Goal: Task Accomplishment & Management: Manage account settings

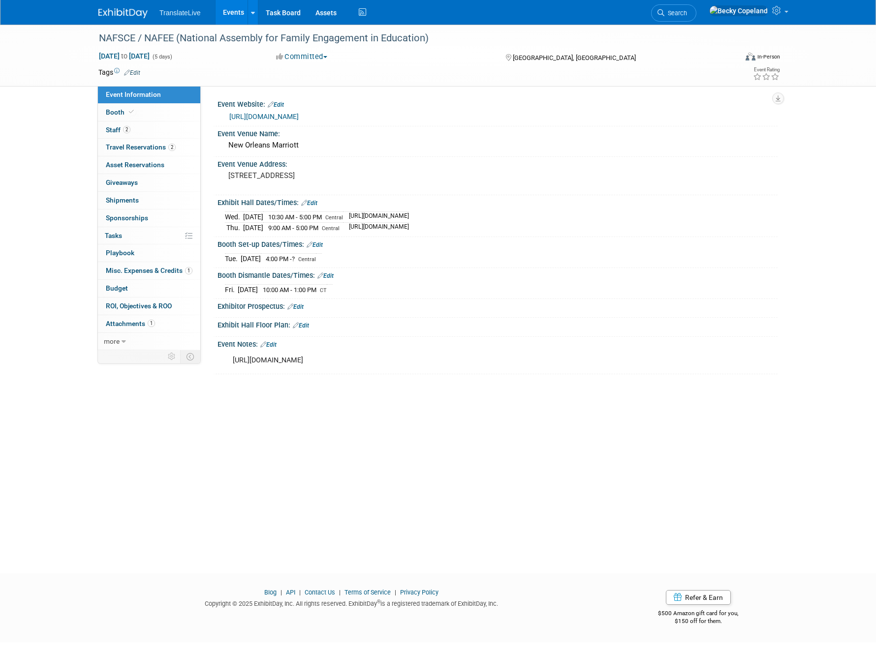
click at [234, 8] on link "Events" at bounding box center [233, 12] width 36 height 25
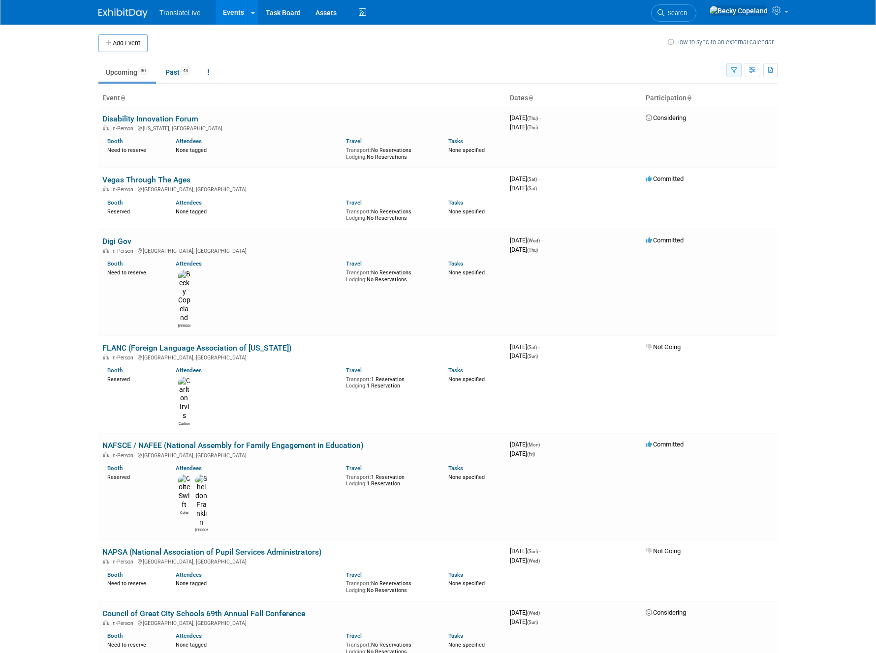
click at [737, 69] on button "button" at bounding box center [733, 70] width 15 height 14
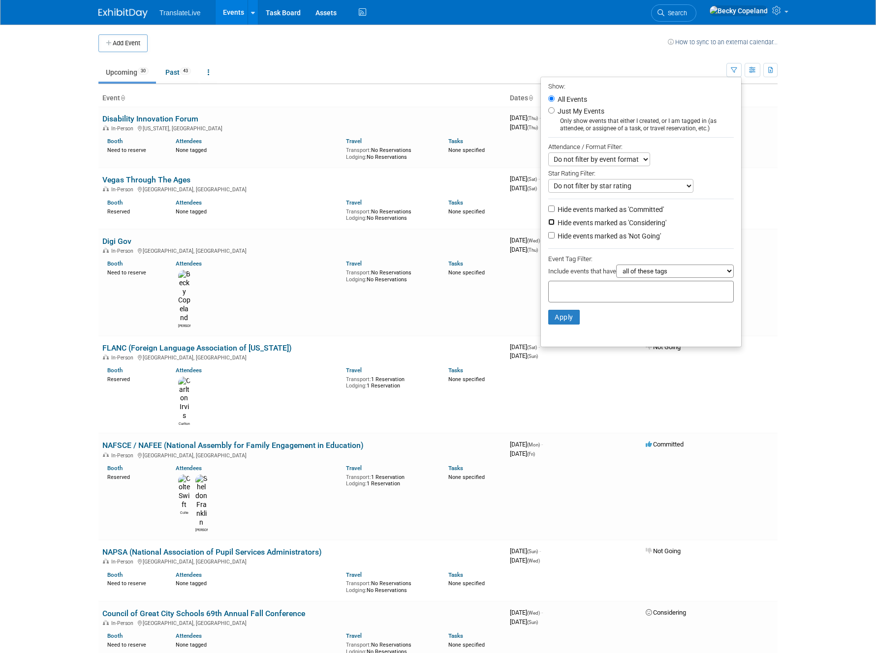
click at [548, 221] on input "Hide events marked as 'Considering'" at bounding box center [551, 222] width 6 height 6
checkbox input "true"
click at [548, 235] on input "Hide events marked as 'Not Going'" at bounding box center [551, 235] width 6 height 6
checkbox input "true"
click at [556, 318] on button "Apply" at bounding box center [563, 317] width 31 height 15
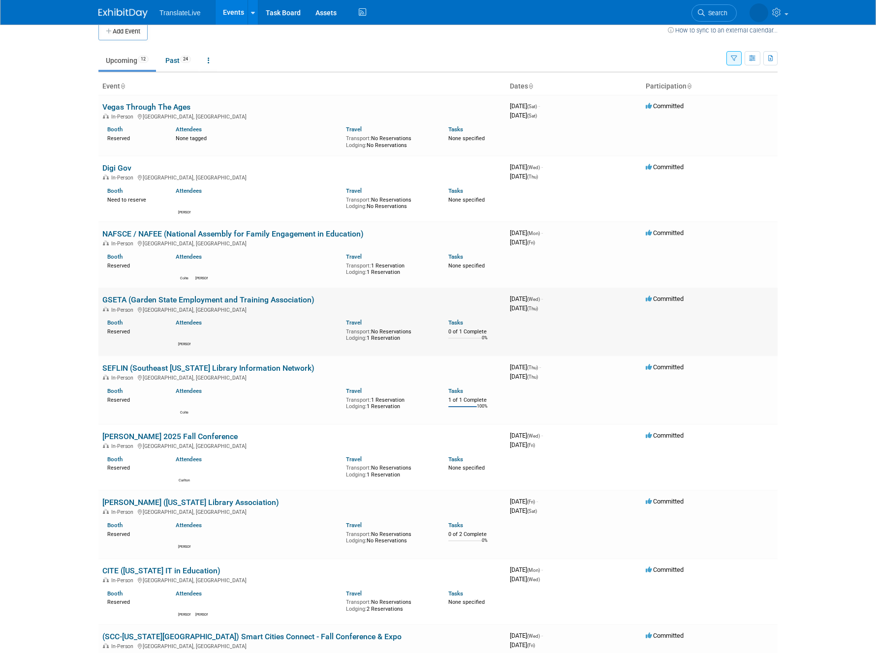
scroll to position [15, 0]
